Goal: Task Accomplishment & Management: Use online tool/utility

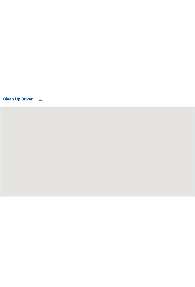
scroll to position [3402, 0]
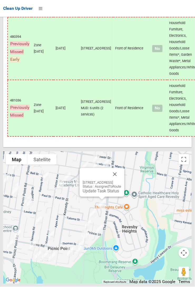
click at [121, 106] on button "Close" at bounding box center [115, 174] width 13 height 13
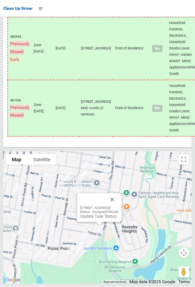
click at [119, 106] on button "Close" at bounding box center [112, 199] width 13 height 13
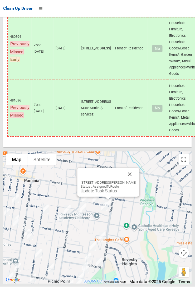
click at [134, 106] on button "Close" at bounding box center [130, 174] width 13 height 13
click at [136, 106] on button "Close" at bounding box center [130, 174] width 13 height 13
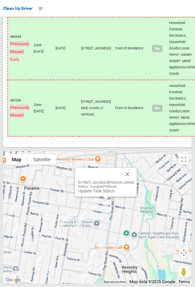
click at [132, 106] on button "Close" at bounding box center [127, 174] width 13 height 13
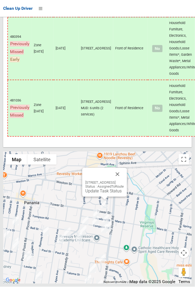
click at [124, 106] on button "Close" at bounding box center [117, 174] width 13 height 13
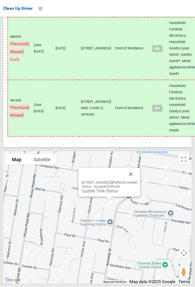
click at [136, 106] on button "Close" at bounding box center [131, 174] width 13 height 13
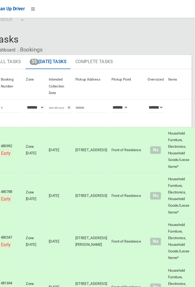
scroll to position [0, 0]
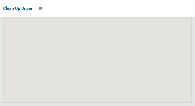
scroll to position [3883, 0]
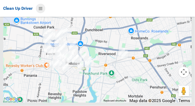
click at [40, 10] on icon at bounding box center [41, 8] width 4 height 9
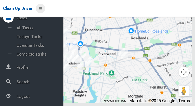
scroll to position [28, 0]
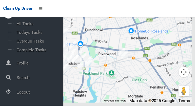
click at [21, 92] on span "Logout" at bounding box center [39, 91] width 48 height 5
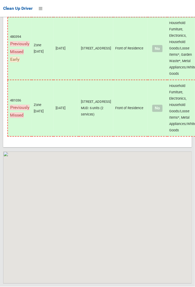
scroll to position [3402, 0]
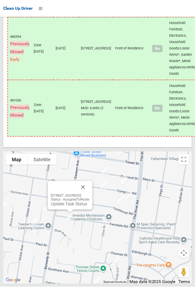
click at [89, 193] on button "Close" at bounding box center [83, 187] width 13 height 13
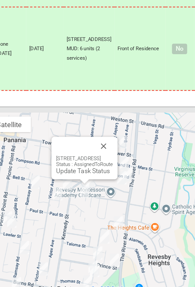
click at [91, 193] on link "Update Task Status" at bounding box center [92, 190] width 36 height 5
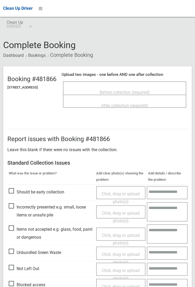
click at [137, 90] on span "Before collection (required)" at bounding box center [125, 92] width 50 height 5
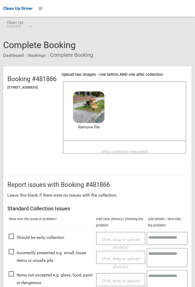
click at [126, 152] on span "After collection (required)" at bounding box center [124, 151] width 47 height 5
click at [133, 150] on span "After collection (required)" at bounding box center [124, 151] width 47 height 5
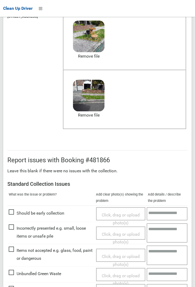
scroll to position [290, 0]
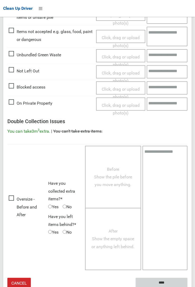
click at [188, 286] on input "****" at bounding box center [162, 283] width 52 height 10
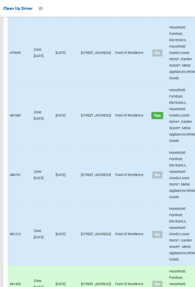
scroll to position [3402, 0]
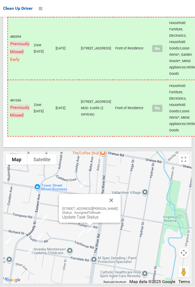
click at [118, 207] on button "Close" at bounding box center [111, 200] width 13 height 13
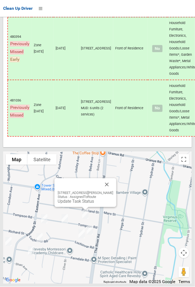
click at [112, 191] on button "Close" at bounding box center [107, 184] width 13 height 13
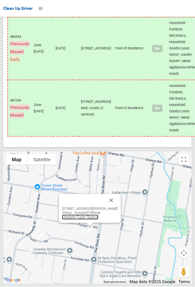
click at [88, 220] on link "Update Task Status" at bounding box center [80, 217] width 36 height 5
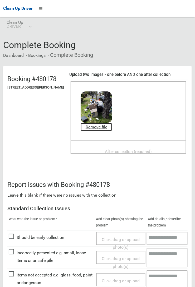
click at [110, 128] on link "Remove file" at bounding box center [97, 127] width 32 height 8
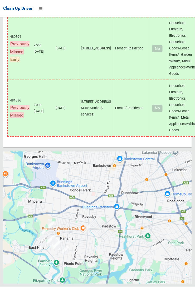
scroll to position [3401, 0]
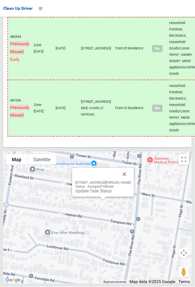
click at [100, 193] on link "Update Task Status" at bounding box center [93, 190] width 36 height 5
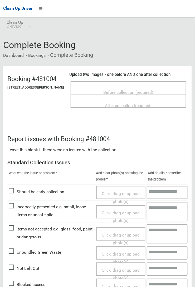
click at [135, 92] on span "Before collection (required)" at bounding box center [129, 92] width 50 height 5
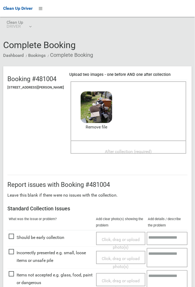
click at [116, 149] on span "After collection (required)" at bounding box center [128, 151] width 47 height 5
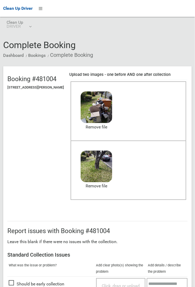
scroll to position [290, 0]
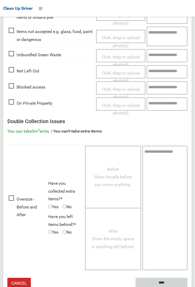
click at [188, 286] on input "****" at bounding box center [162, 283] width 52 height 10
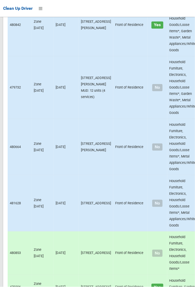
scroll to position [3402, 0]
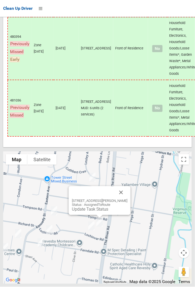
click at [98, 212] on link "Update Task Status" at bounding box center [90, 209] width 36 height 5
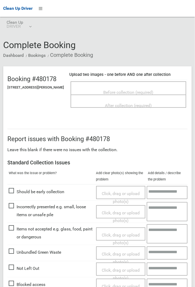
click at [136, 90] on span "Before collection (required)" at bounding box center [129, 92] width 50 height 5
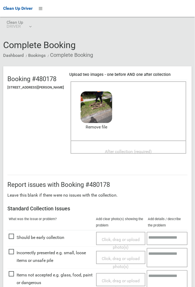
click at [116, 149] on span "After collection (required)" at bounding box center [128, 151] width 47 height 5
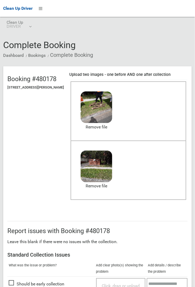
scroll to position [130, 0]
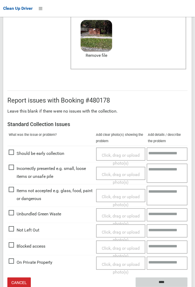
click at [188, 286] on input "****" at bounding box center [162, 282] width 52 height 10
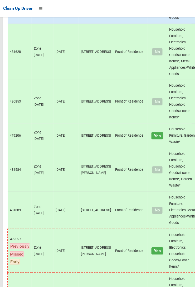
scroll to position [3402, 0]
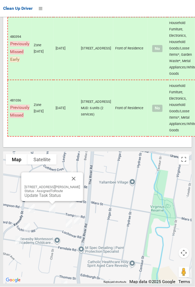
click at [82, 199] on div "[STREET_ADDRESS][PERSON_NAME] Status : AssignedToRoute Update Task Status" at bounding box center [52, 186] width 62 height 29
click at [77, 185] on button "Close" at bounding box center [74, 178] width 13 height 13
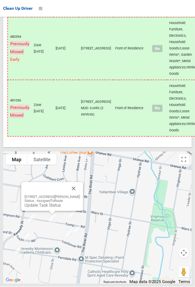
click at [58, 211] on div "29 Tompson Road, REVESBY NSW 2212 Status : AssignedToRoute Update Task Status" at bounding box center [52, 196] width 62 height 29
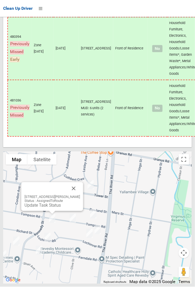
click at [77, 195] on button "Close" at bounding box center [74, 188] width 13 height 13
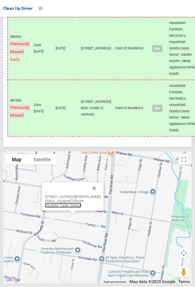
click at [70, 208] on link "Update Task Status" at bounding box center [63, 205] width 36 height 5
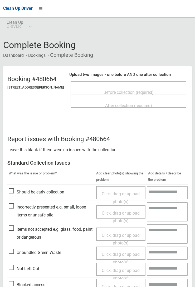
click at [126, 90] on span "Before collection (required)" at bounding box center [129, 92] width 50 height 5
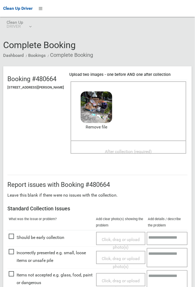
click at [114, 149] on span "After collection (required)" at bounding box center [128, 151] width 47 height 5
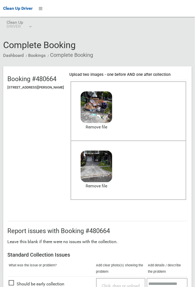
scroll to position [290, 0]
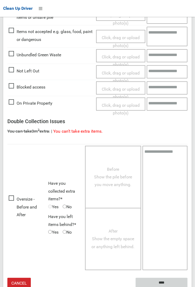
click at [159, 281] on input "****" at bounding box center [162, 283] width 52 height 10
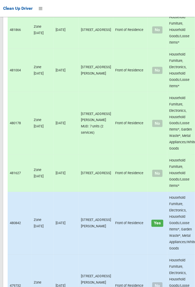
scroll to position [3402, 0]
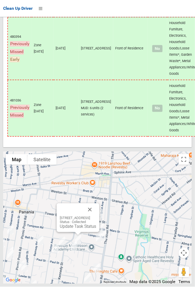
click at [96, 216] on button "Close" at bounding box center [90, 209] width 13 height 13
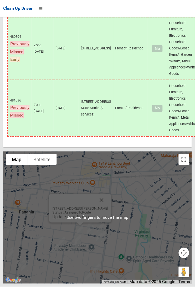
scroll to position [3400, 0]
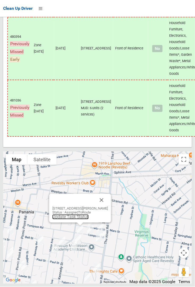
click at [73, 219] on link "Update Task Status" at bounding box center [71, 216] width 36 height 5
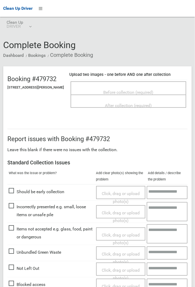
click at [18, 270] on span "Not Left Out" at bounding box center [24, 268] width 31 height 8
click at [17, 265] on span "Not Left Out" at bounding box center [24, 268] width 31 height 8
click at [116, 268] on span "Click, drag or upload photo(s)" at bounding box center [121, 274] width 38 height 13
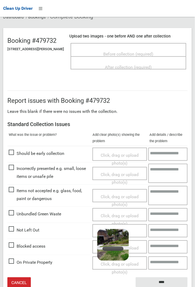
scroll to position [36, 0]
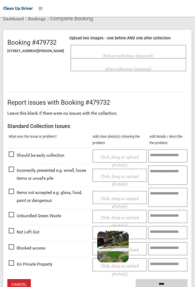
click at [188, 286] on input "****" at bounding box center [162, 284] width 52 height 10
click at [188, 129] on h3 "Standard Collection Issues" at bounding box center [97, 126] width 181 height 6
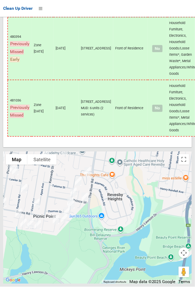
scroll to position [3402, 0]
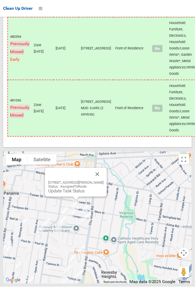
click at [104, 181] on button "Close" at bounding box center [97, 174] width 13 height 13
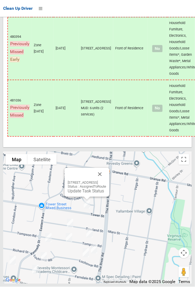
click at [106, 181] on button "Close" at bounding box center [100, 174] width 13 height 13
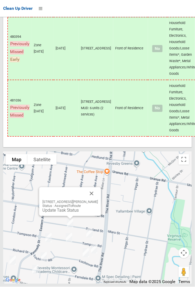
click at [76, 213] on div "31 Rowland Street, REVESBY NSW 2212 Status : AssignedToRoute Update Task Status" at bounding box center [70, 206] width 56 height 13
click at [69, 213] on link "Update Task Status" at bounding box center [60, 210] width 36 height 5
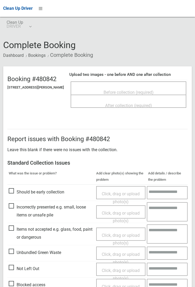
click at [128, 90] on span "Before collection (required)" at bounding box center [129, 92] width 50 height 5
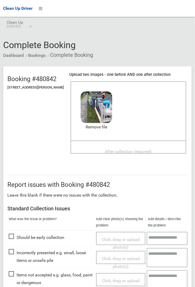
click at [130, 149] on span "After collection (required)" at bounding box center [128, 151] width 47 height 5
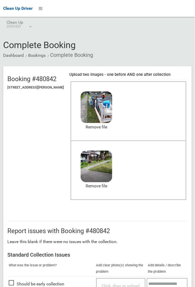
scroll to position [290, 0]
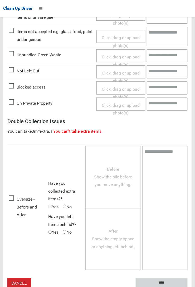
click at [188, 286] on input "****" at bounding box center [162, 283] width 52 height 10
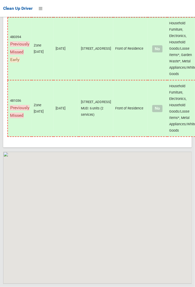
scroll to position [3402, 0]
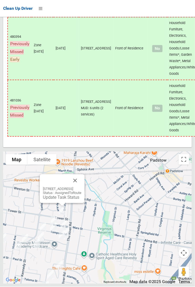
click at [68, 200] on link "Update Task Status" at bounding box center [61, 197] width 36 height 5
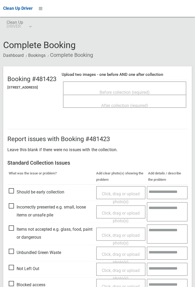
click at [140, 90] on span "Before collection (required)" at bounding box center [125, 92] width 50 height 5
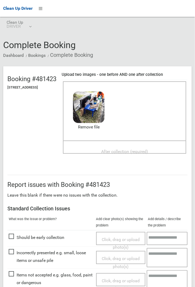
click at [125, 149] on span "After collection (required)" at bounding box center [124, 151] width 47 height 5
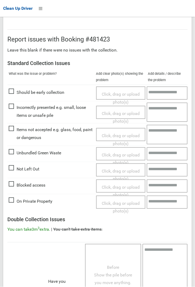
scroll to position [290, 0]
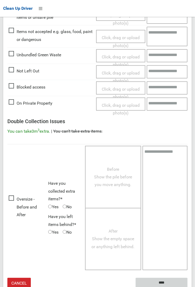
click at [160, 282] on input "****" at bounding box center [162, 283] width 52 height 10
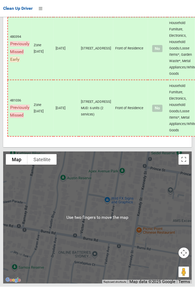
scroll to position [3401, 0]
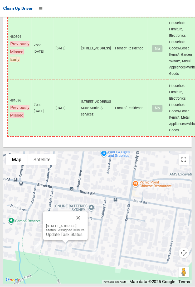
click at [85, 224] on button "Close" at bounding box center [78, 217] width 13 height 13
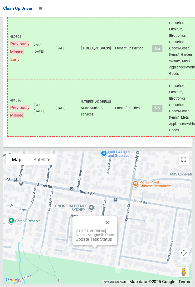
click at [96, 245] on div "29 Valmay Avenue, PICNIC POINT NSW 2213 Status : AssignedToRoute Update Task St…" at bounding box center [95, 230] width 45 height 29
click at [97, 245] on div "29 Valmay Avenue, PICNIC POINT NSW 2213 Status : AssignedToRoute Update Task St…" at bounding box center [95, 230] width 45 height 29
click at [91, 242] on link "Update Task Status" at bounding box center [94, 239] width 36 height 5
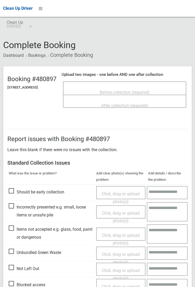
click at [146, 93] on span "Before collection (required)" at bounding box center [125, 92] width 50 height 5
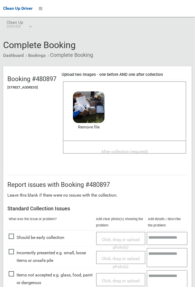
click at [124, 149] on span "After collection (required)" at bounding box center [124, 151] width 47 height 5
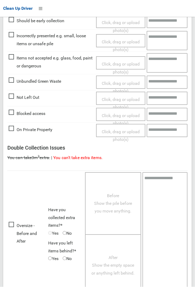
scroll to position [290, 0]
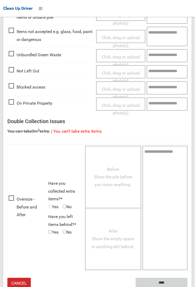
click at [188, 286] on input "****" at bounding box center [162, 283] width 52 height 10
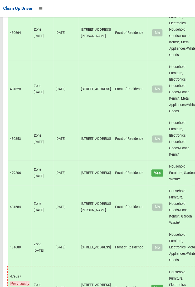
scroll to position [3402, 0]
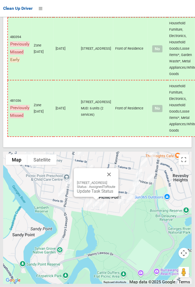
click at [86, 193] on link "Update Task Status" at bounding box center [95, 190] width 36 height 5
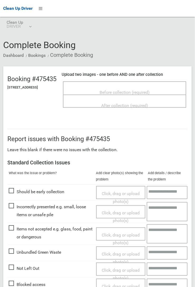
click at [138, 90] on span "Before collection (required)" at bounding box center [125, 92] width 50 height 5
click at [17, 265] on span "Not Left Out" at bounding box center [24, 268] width 31 height 8
click at [13, 268] on span "Not Left Out" at bounding box center [24, 268] width 31 height 8
click at [112, 268] on span "Click, drag or upload photo(s)" at bounding box center [121, 274] width 38 height 13
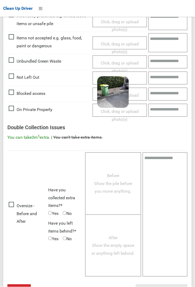
scroll to position [197, 0]
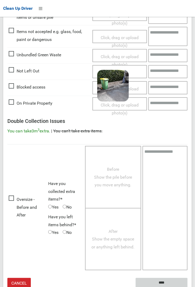
click at [160, 282] on input "****" at bounding box center [162, 283] width 52 height 10
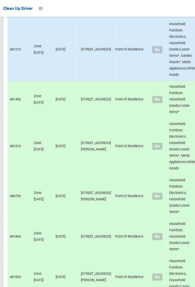
scroll to position [3402, 0]
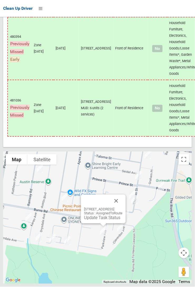
click at [126, 219] on div "8A Parkview Avenue, PICNIC POINT NSW 2213 Status : AssignedToRoute Update Task …" at bounding box center [103, 209] width 45 height 29
click at [123, 207] on button "Close" at bounding box center [116, 201] width 13 height 13
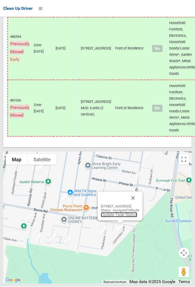
click at [116, 217] on link "Update Task Status" at bounding box center [119, 214] width 36 height 5
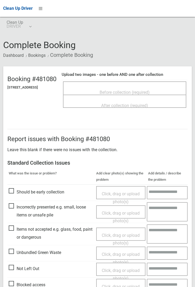
click at [134, 90] on span "Before collection (required)" at bounding box center [125, 92] width 50 height 5
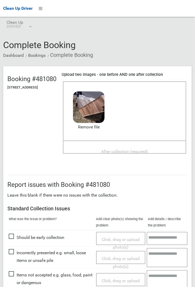
click at [120, 149] on span "After collection (required)" at bounding box center [124, 151] width 47 height 5
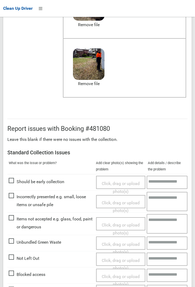
scroll to position [290, 0]
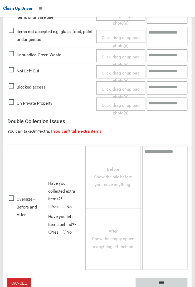
click at [188, 286] on input "****" at bounding box center [162, 283] width 52 height 10
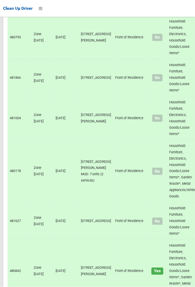
scroll to position [3402, 0]
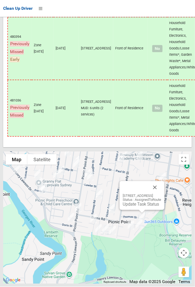
click at [127, 207] on link "Update Task Status" at bounding box center [141, 204] width 36 height 5
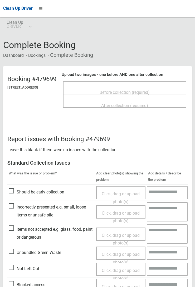
click at [135, 90] on span "Before collection (required)" at bounding box center [125, 92] width 50 height 5
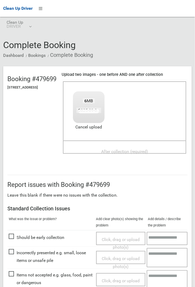
click at [131, 149] on span "After collection (required)" at bounding box center [124, 151] width 47 height 5
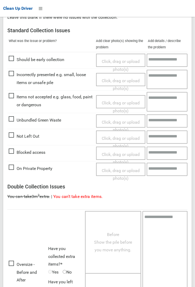
scroll to position [290, 0]
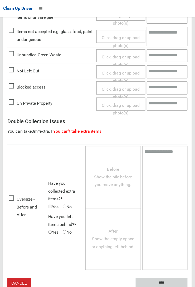
click at [163, 282] on input "****" at bounding box center [162, 283] width 52 height 10
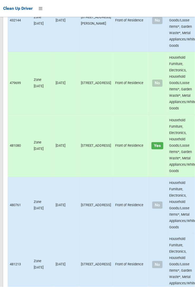
scroll to position [3402, 0]
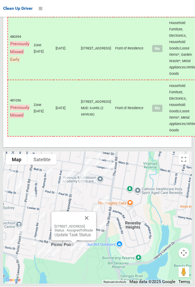
click at [75, 237] on div "8A Parkview Avenue, PICNIC POINT NSW 2213 Status : AssignedToRoute Update Task …" at bounding box center [74, 230] width 39 height 13
click at [71, 237] on link "Update Task Status" at bounding box center [73, 234] width 36 height 5
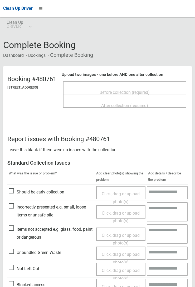
click at [150, 90] on span "Before collection (required)" at bounding box center [125, 92] width 50 height 5
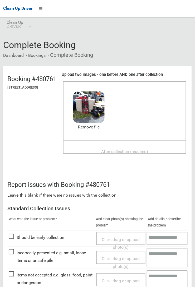
click at [116, 150] on span "After collection (required)" at bounding box center [124, 151] width 47 height 5
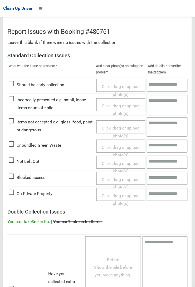
scroll to position [290, 0]
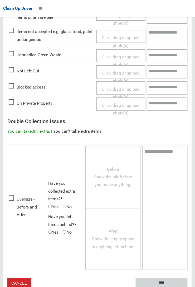
click at [188, 286] on input "****" at bounding box center [162, 283] width 52 height 10
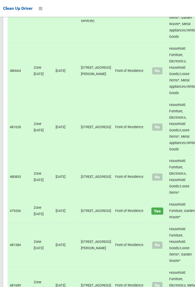
scroll to position [3402, 0]
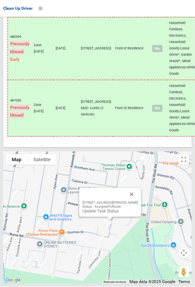
click at [138, 201] on button "Close" at bounding box center [132, 194] width 13 height 13
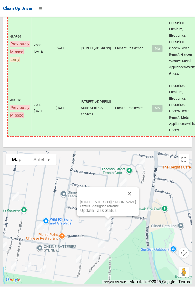
click at [103, 213] on link "Update Task Status" at bounding box center [99, 210] width 36 height 5
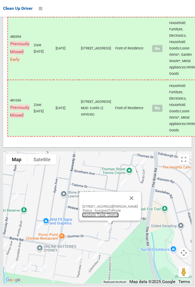
click at [101, 218] on link "Update Task Status" at bounding box center [101, 214] width 36 height 5
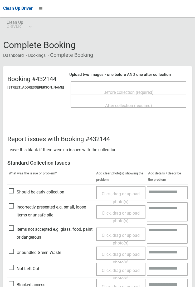
click at [135, 90] on span "Before collection (required)" at bounding box center [129, 92] width 50 height 5
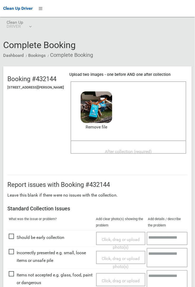
click at [137, 151] on span "After collection (required)" at bounding box center [128, 151] width 47 height 5
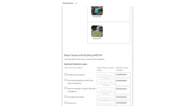
scroll to position [290, 0]
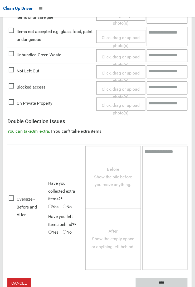
click at [188, 286] on input "****" at bounding box center [162, 283] width 52 height 10
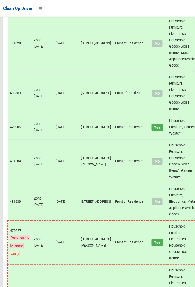
scroll to position [3402, 0]
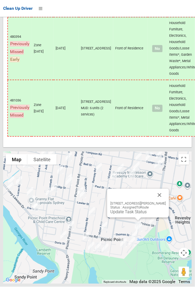
click at [126, 106] on link "Update Task Status" at bounding box center [129, 211] width 36 height 5
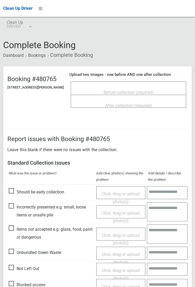
click at [140, 90] on span "Before collection (required)" at bounding box center [129, 92] width 50 height 5
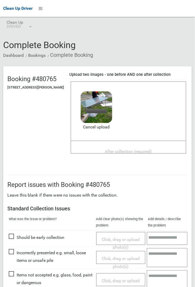
click at [126, 149] on span "After collection (required)" at bounding box center [128, 151] width 47 height 5
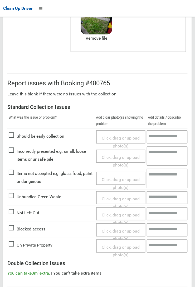
scroll to position [290, 0]
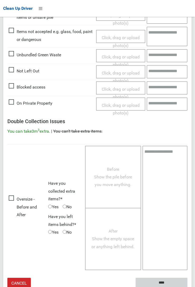
click at [162, 280] on input "****" at bounding box center [162, 283] width 52 height 10
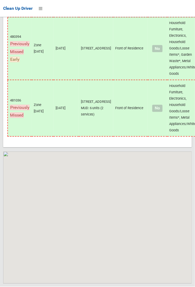
scroll to position [3402, 0]
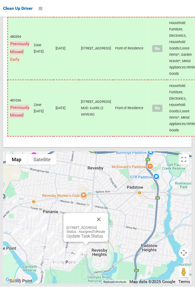
click at [83, 239] on link "Update Task Status" at bounding box center [85, 236] width 36 height 5
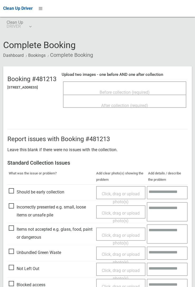
click at [133, 87] on div "Before collection (required)" at bounding box center [125, 92] width 112 height 10
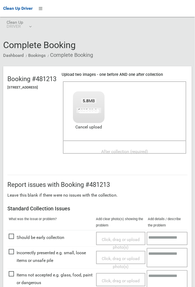
click at [121, 149] on span "After collection (required)" at bounding box center [124, 151] width 47 height 5
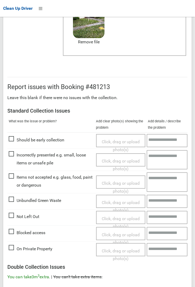
scroll to position [290, 0]
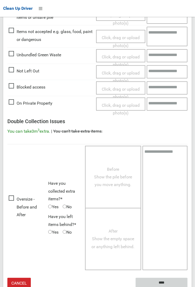
click at [164, 280] on input "****" at bounding box center [162, 283] width 52 height 10
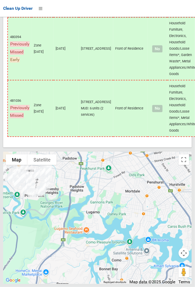
scroll to position [3390, 0]
